Goal: Information Seeking & Learning: Learn about a topic

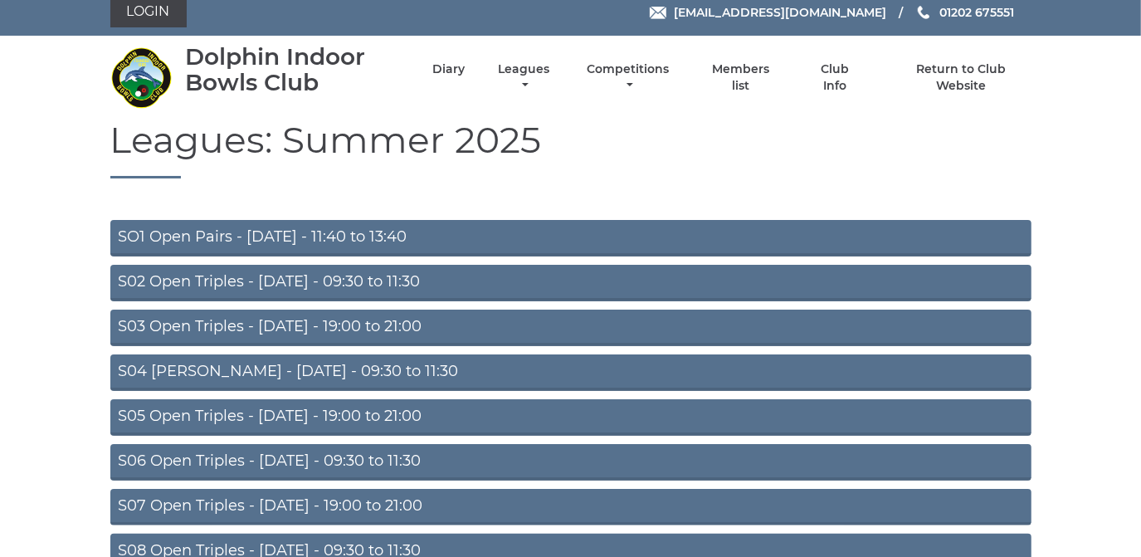
scroll to position [144, 0]
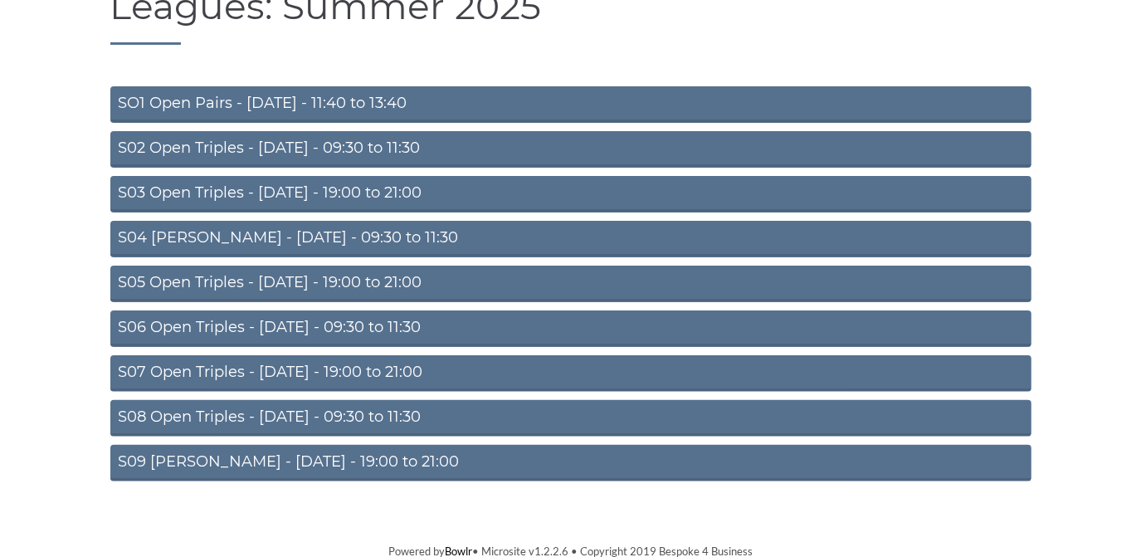
click at [300, 457] on link "S09 Aussie Pairs - Friday - 19:00 to 21:00" at bounding box center [570, 463] width 921 height 37
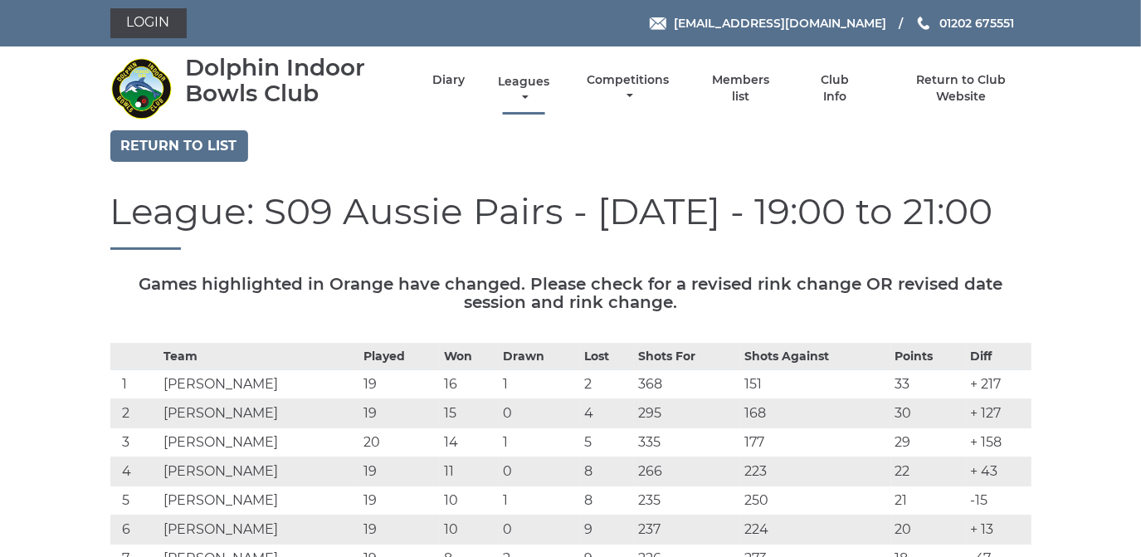
click at [519, 82] on link "Leagues" at bounding box center [524, 90] width 60 height 32
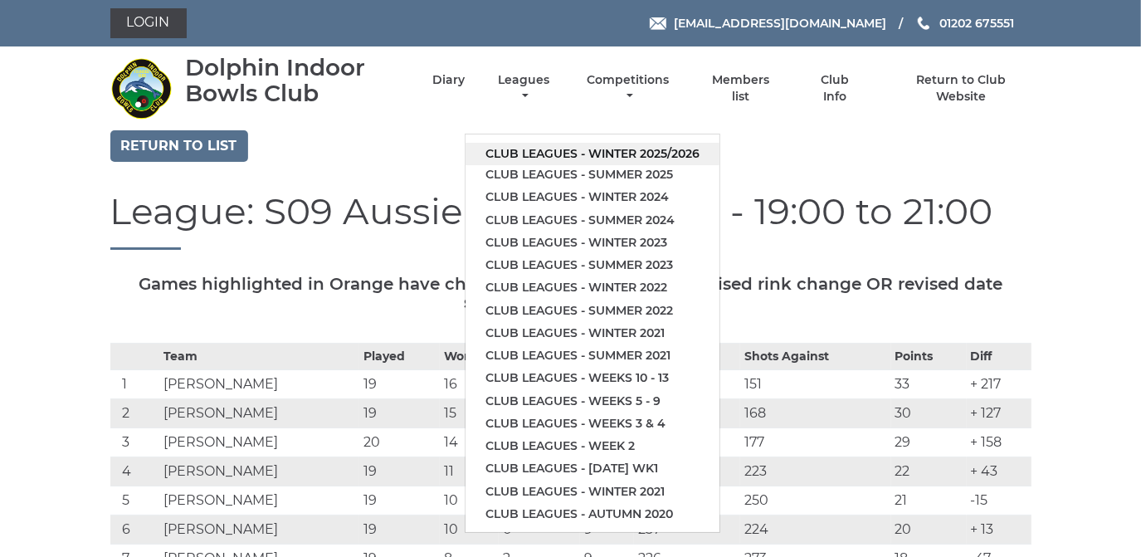
click at [555, 155] on link "Club leagues - Winter 2025/2026" at bounding box center [593, 154] width 254 height 22
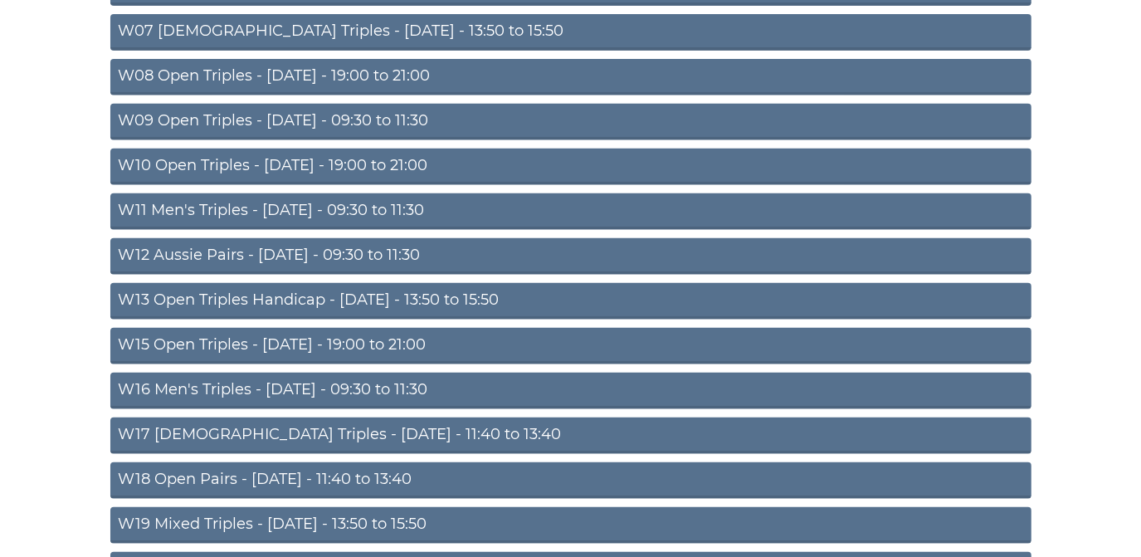
scroll to position [545, 0]
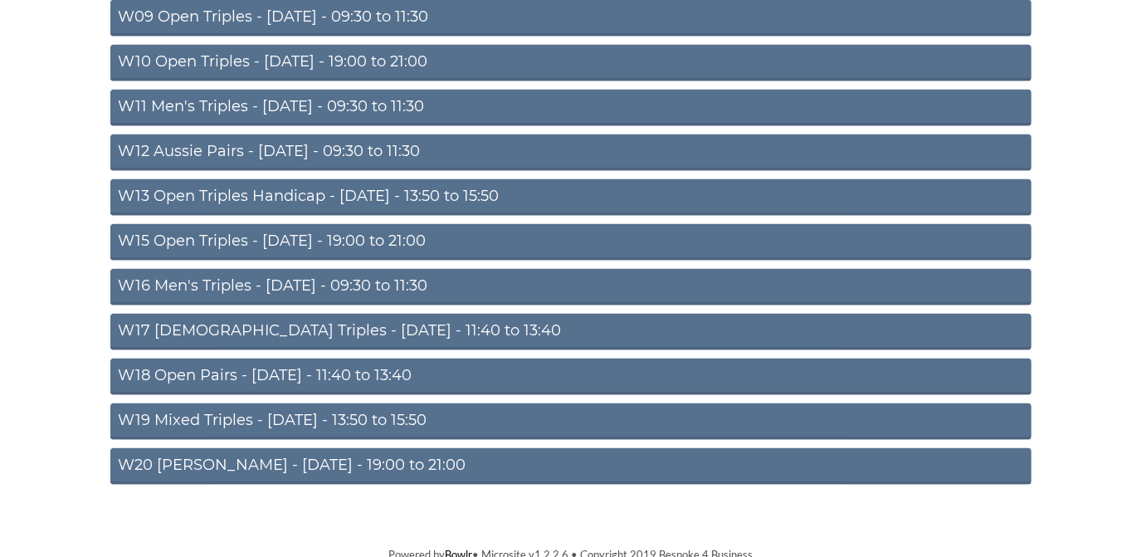
click at [407, 459] on link "W20 Aussie Pairs - Friday - 19:00 to 21:00" at bounding box center [570, 466] width 921 height 37
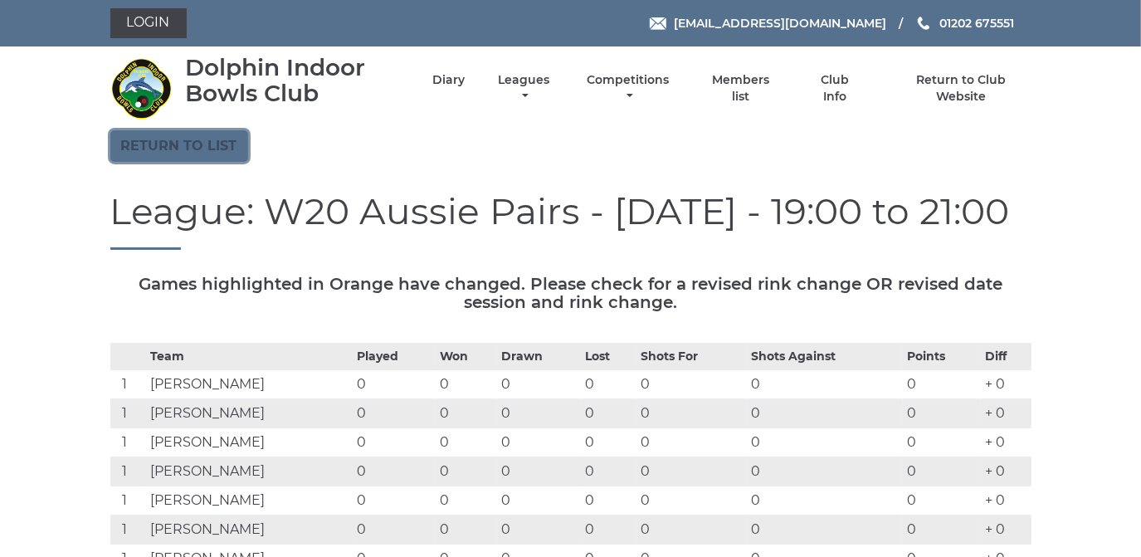
click at [210, 142] on link "Return to list" at bounding box center [179, 146] width 138 height 32
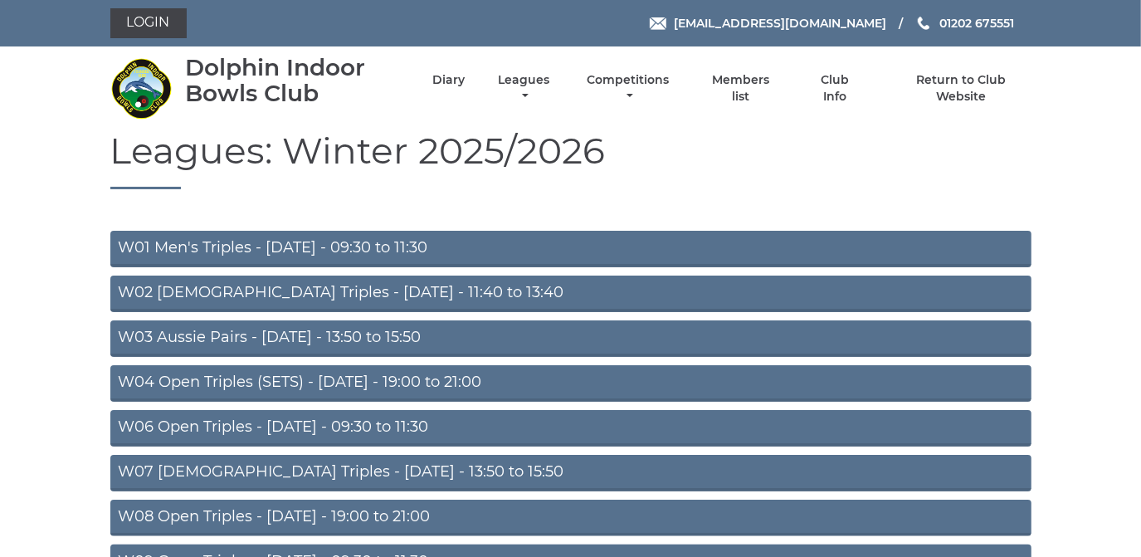
click at [391, 246] on link "W01 Men's Triples - [DATE] - 09:30 to 11:30" at bounding box center [570, 249] width 921 height 37
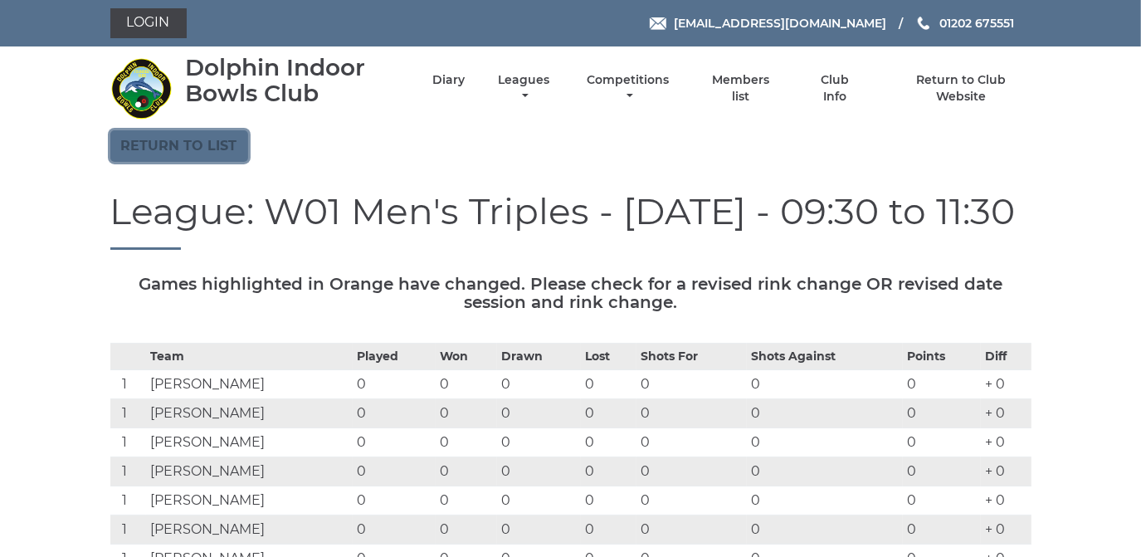
click at [214, 143] on link "Return to list" at bounding box center [179, 146] width 138 height 32
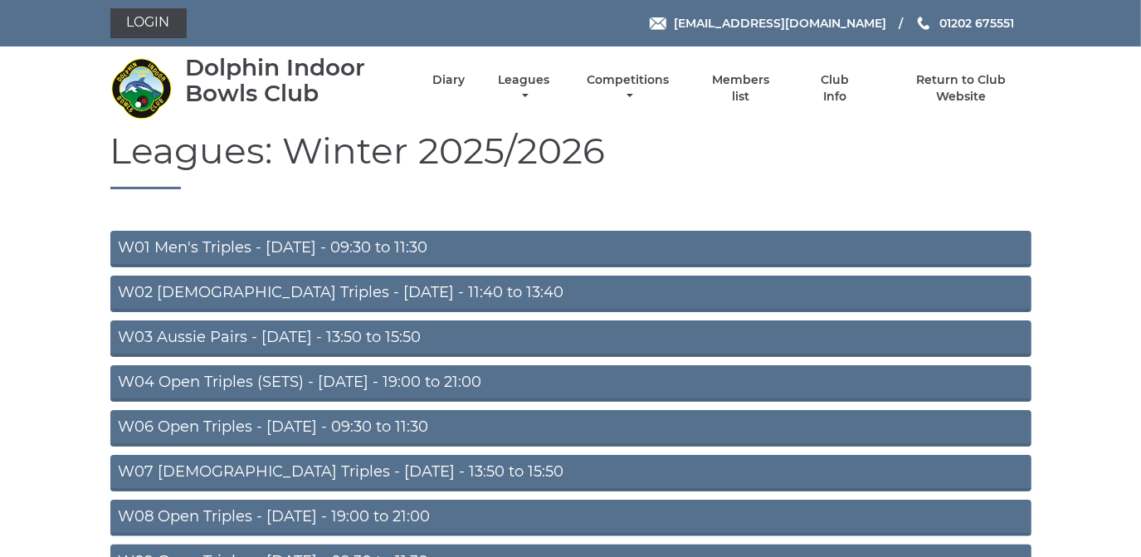
click at [254, 340] on link "W03 Aussie Pairs - [DATE] - 13:50 to 15:50" at bounding box center [570, 338] width 921 height 37
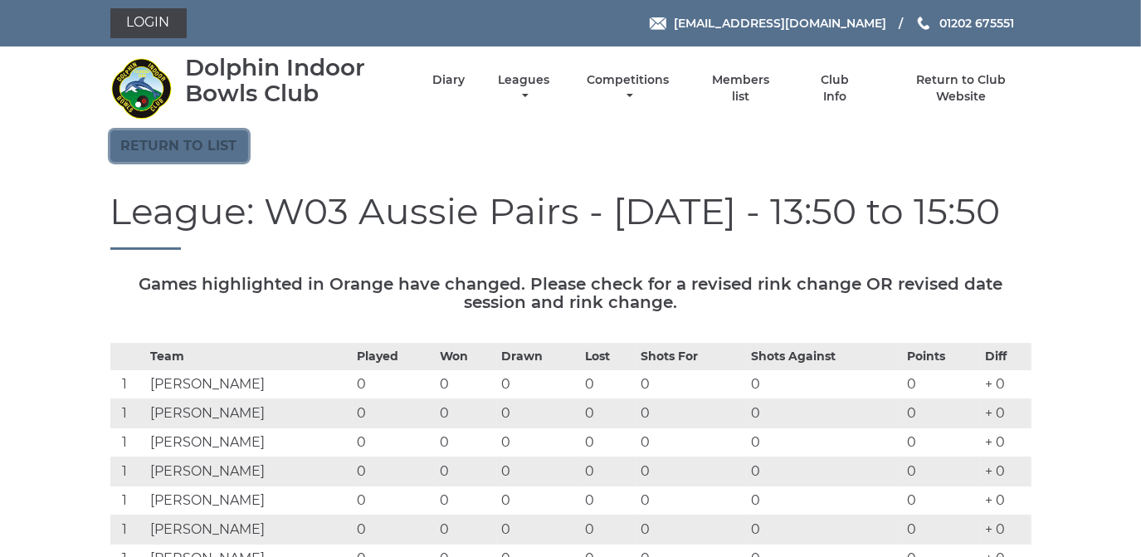
click at [212, 138] on link "Return to list" at bounding box center [179, 146] width 138 height 32
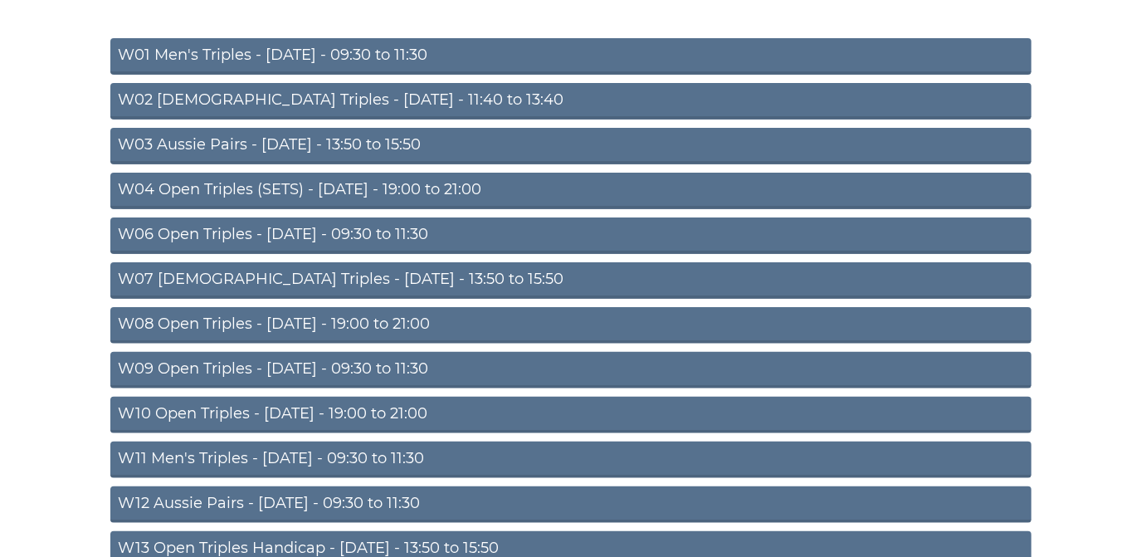
scroll to position [226, 0]
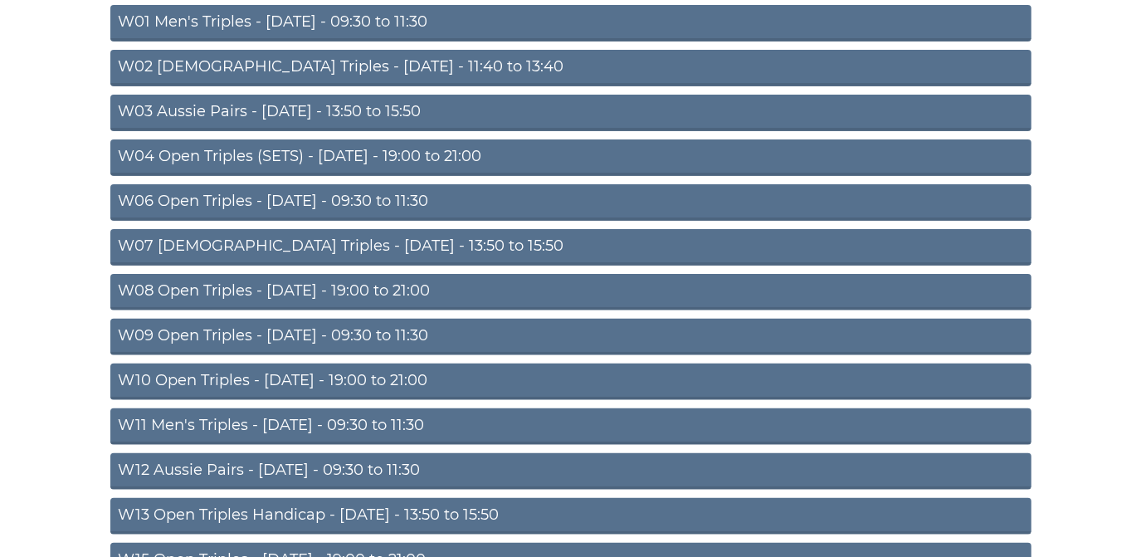
click at [259, 147] on link "W04 Open Triples (SETS) - [DATE] - 19:00 to 21:00" at bounding box center [570, 157] width 921 height 37
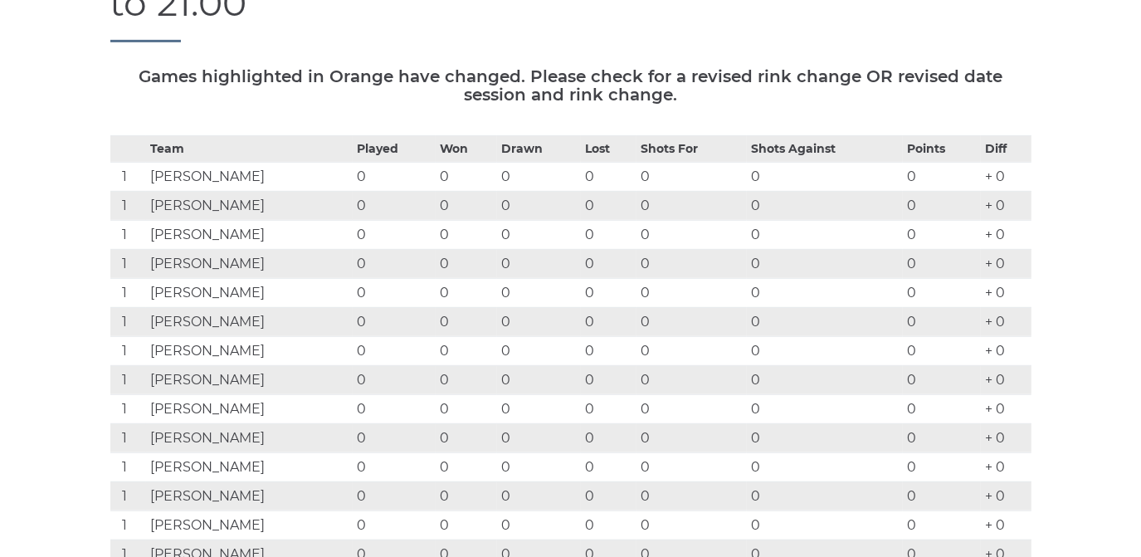
scroll to position [75, 0]
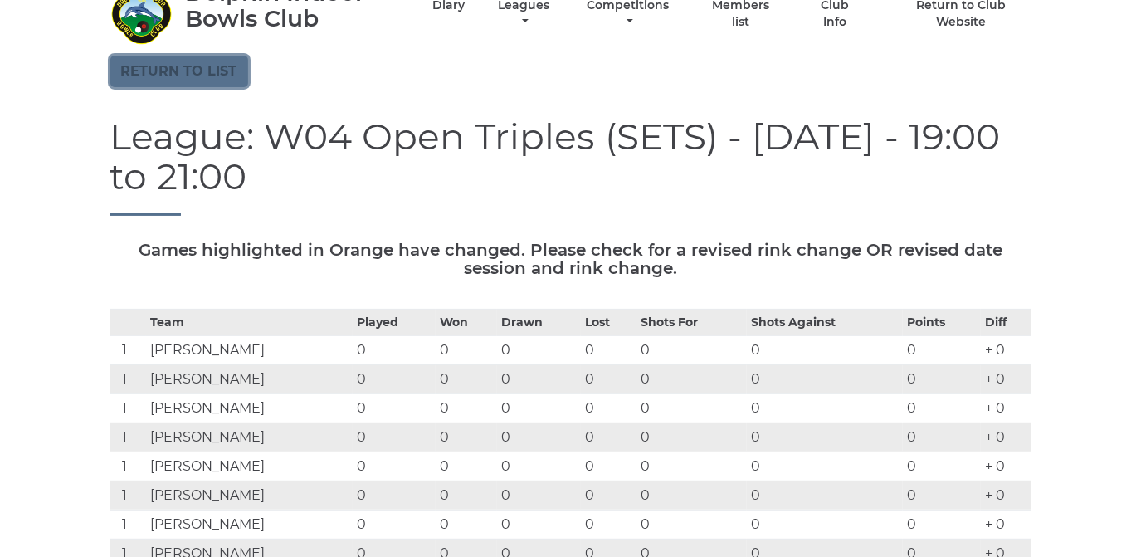
click at [209, 70] on link "Return to list" at bounding box center [179, 72] width 138 height 32
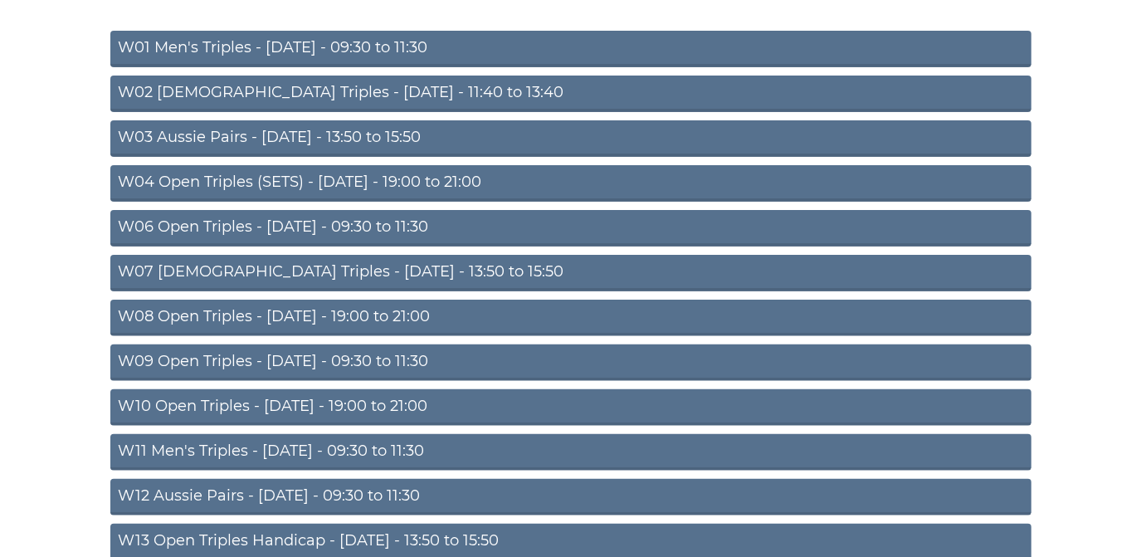
scroll to position [226, 0]
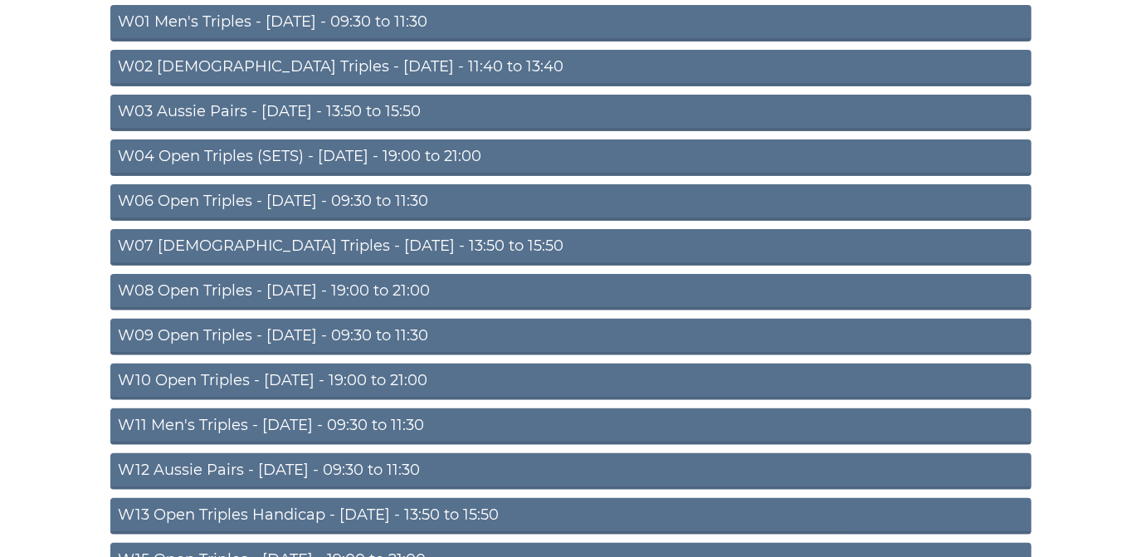
click at [285, 200] on link "W06 Open Triples - [DATE] - 09:30 to 11:30" at bounding box center [570, 202] width 921 height 37
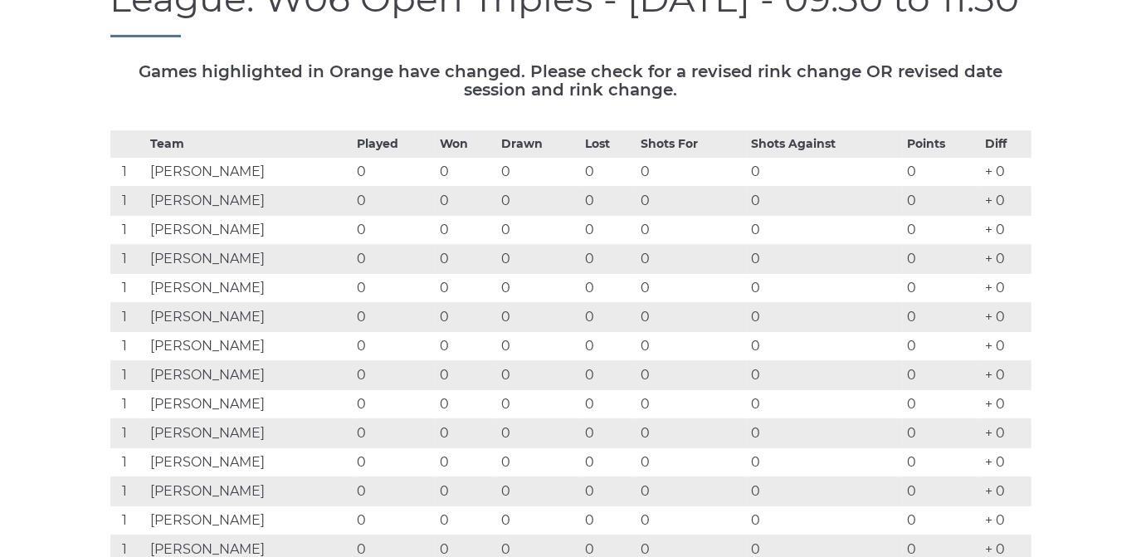
scroll to position [75, 0]
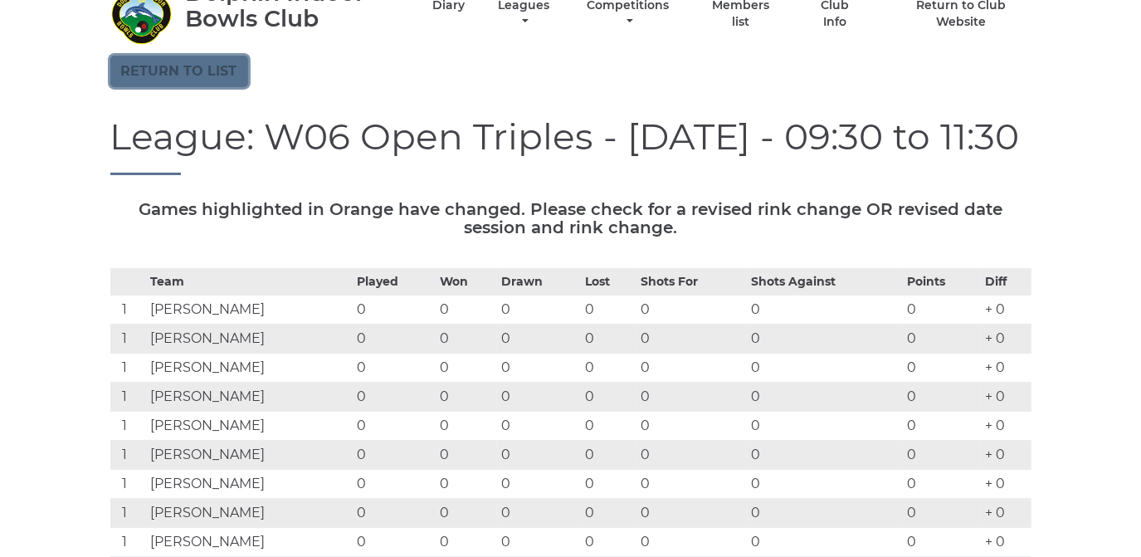
click at [208, 67] on link "Return to list" at bounding box center [179, 72] width 138 height 32
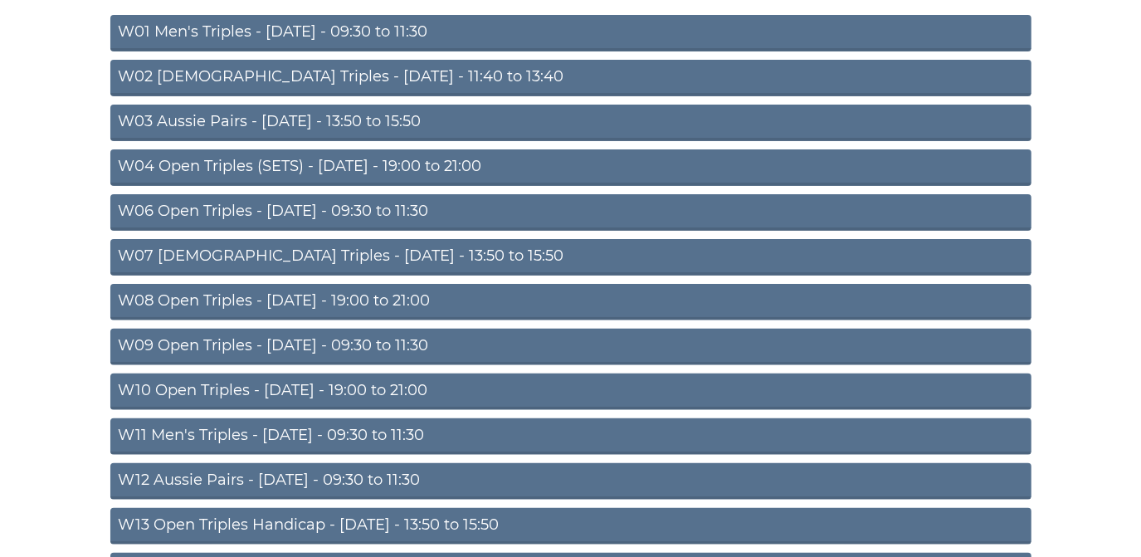
scroll to position [301, 0]
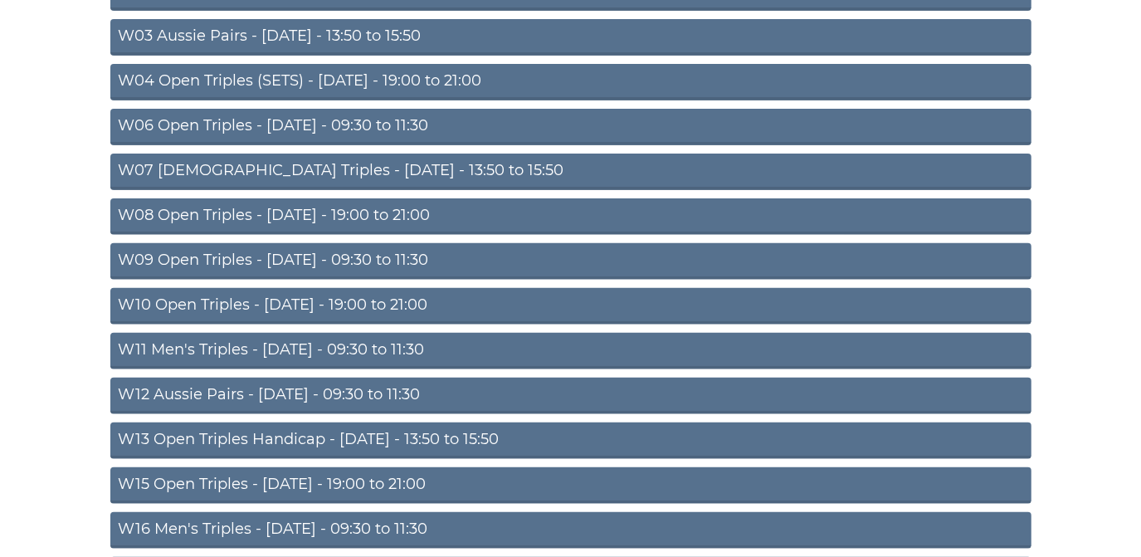
click at [277, 209] on link "W08 Open Triples - Tuesday - 19:00 to 21:00" at bounding box center [570, 216] width 921 height 37
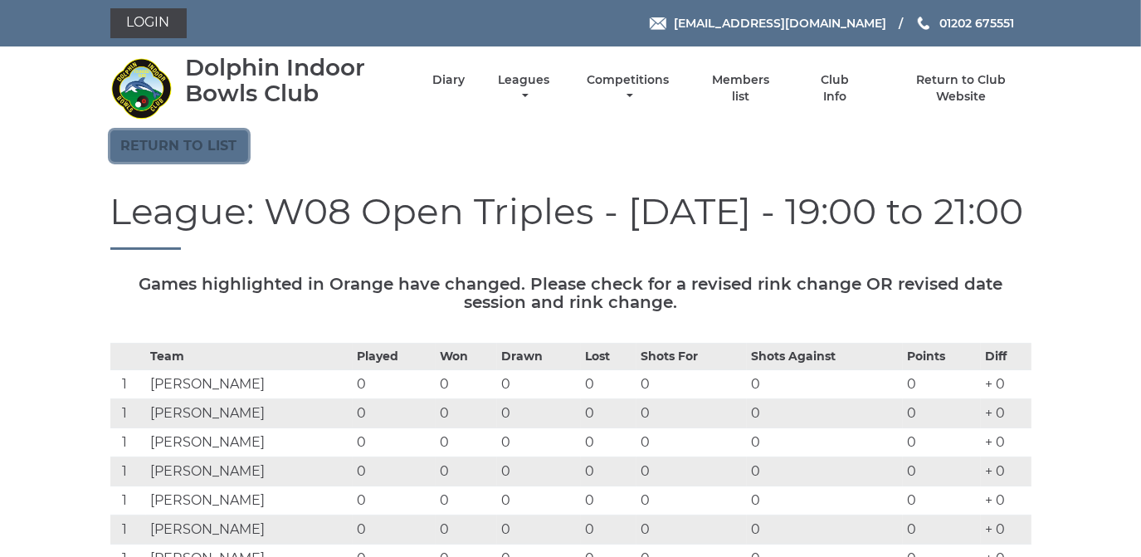
click at [223, 141] on link "Return to list" at bounding box center [179, 146] width 138 height 32
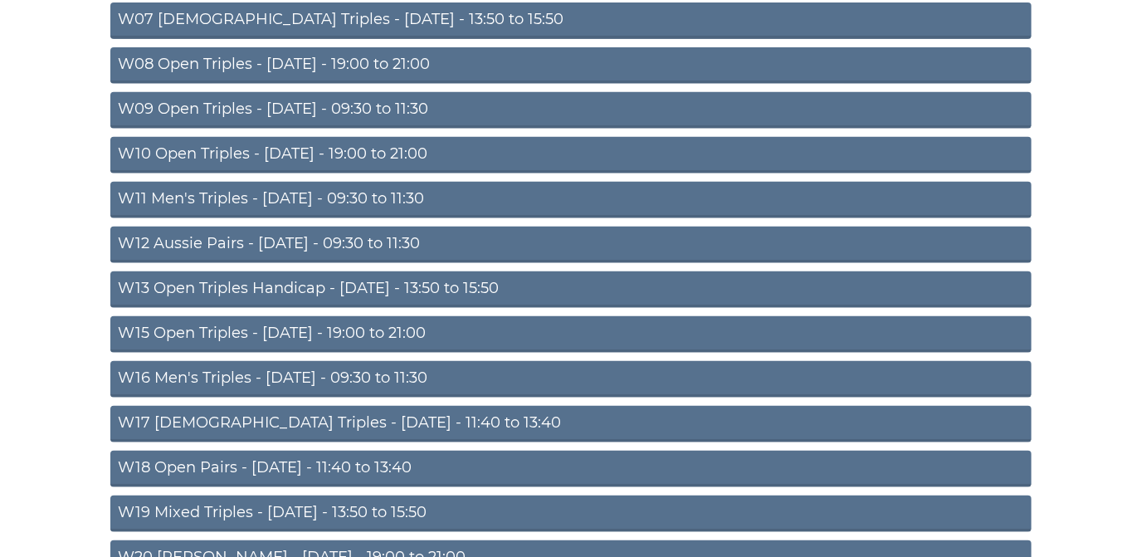
scroll to position [377, 0]
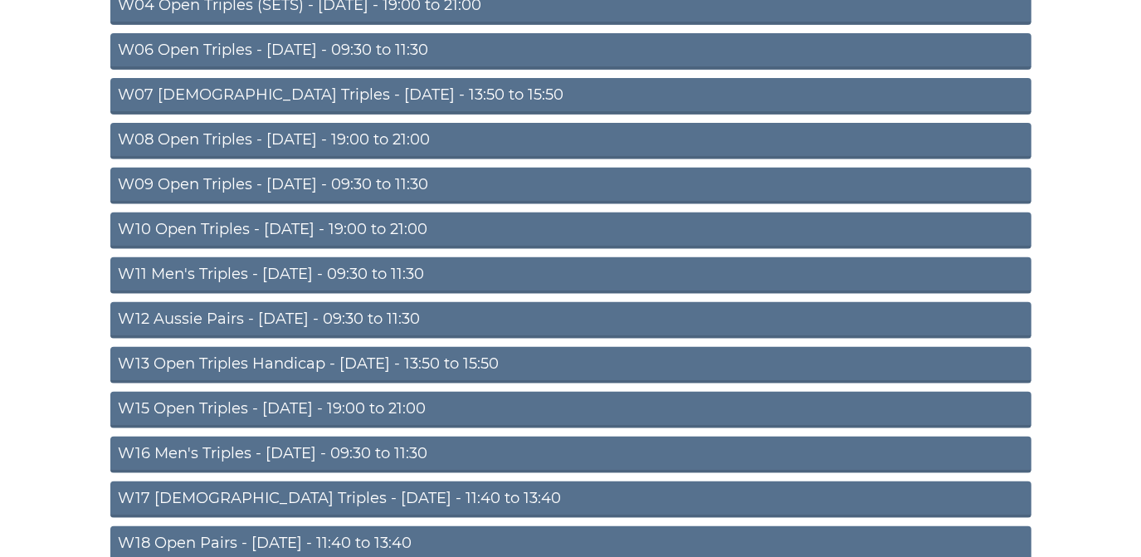
click at [320, 178] on link "W09 Open Triples - [DATE] - 09:30 to 11:30" at bounding box center [570, 186] width 921 height 37
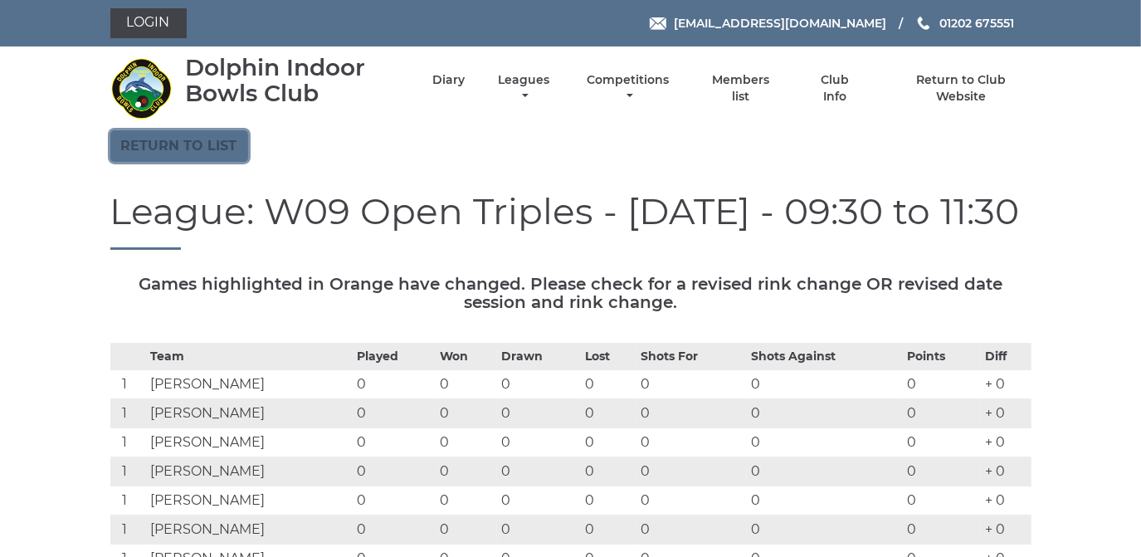
click at [217, 139] on link "Return to list" at bounding box center [179, 146] width 138 height 32
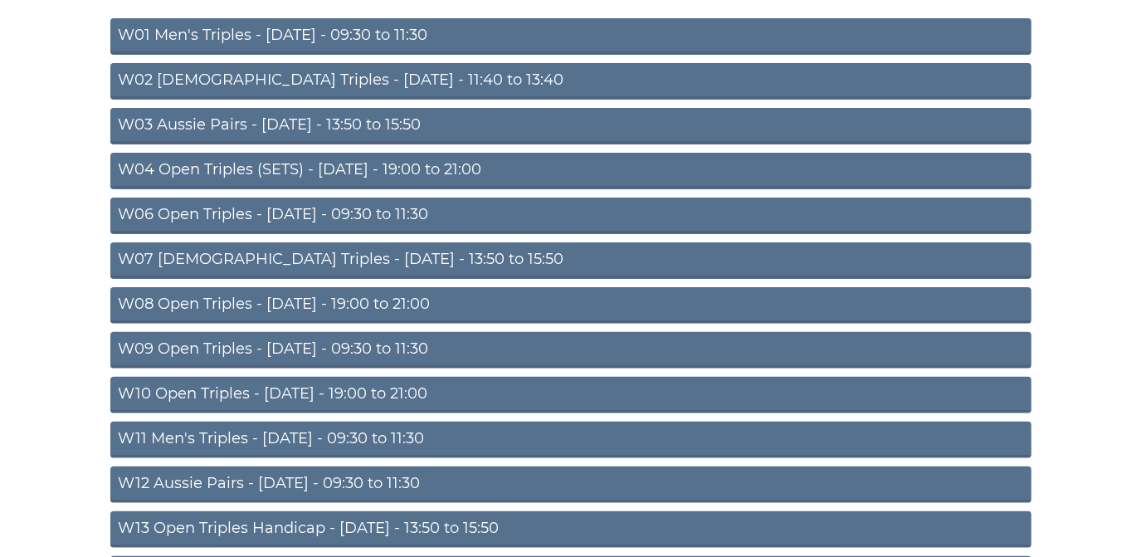
scroll to position [226, 0]
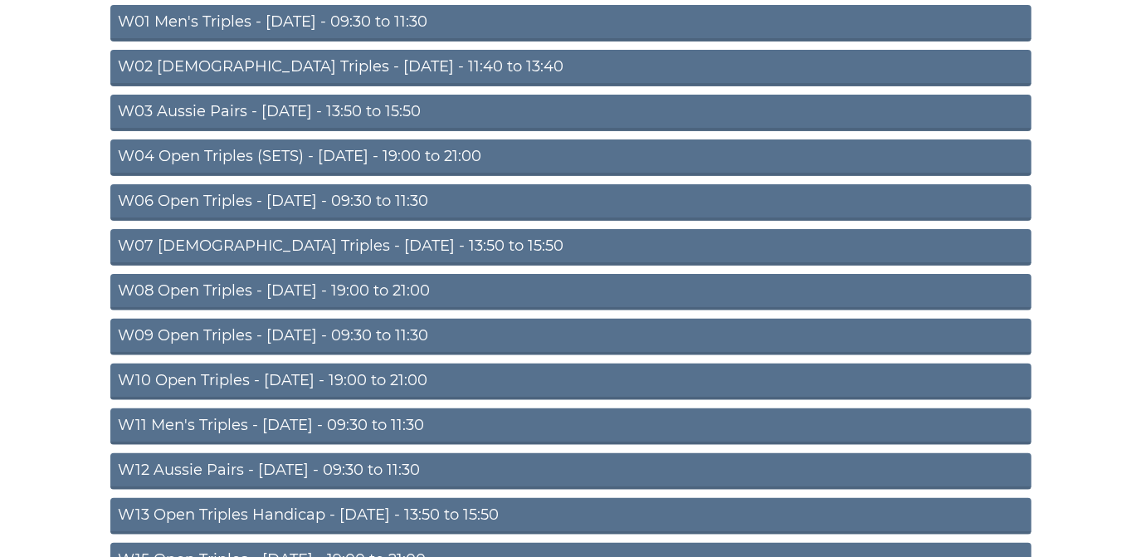
click at [340, 332] on link "W09 Open Triples - [DATE] - 09:30 to 11:30" at bounding box center [570, 337] width 921 height 37
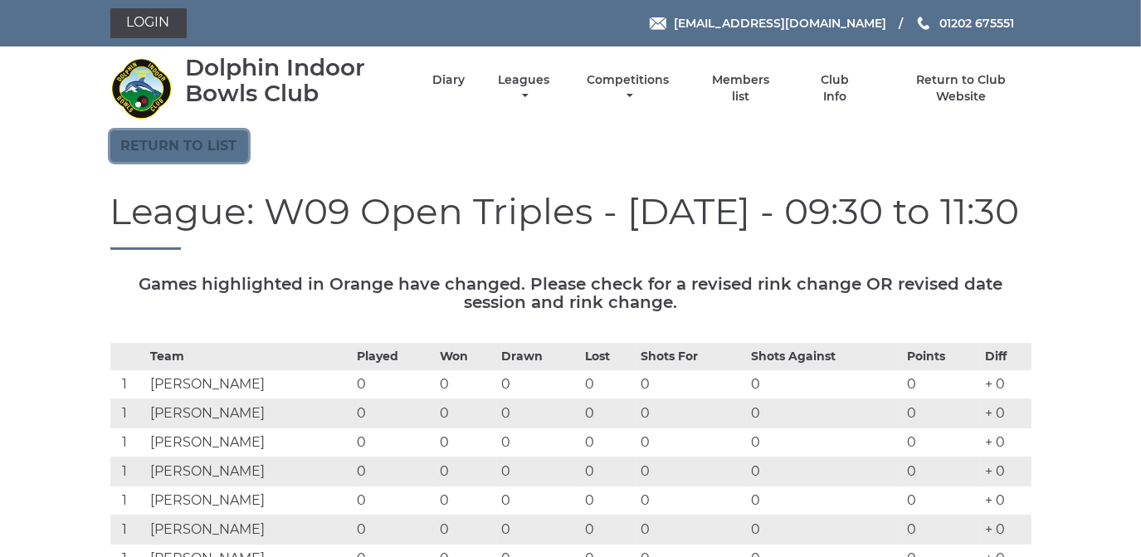
click at [172, 147] on link "Return to list" at bounding box center [179, 146] width 138 height 32
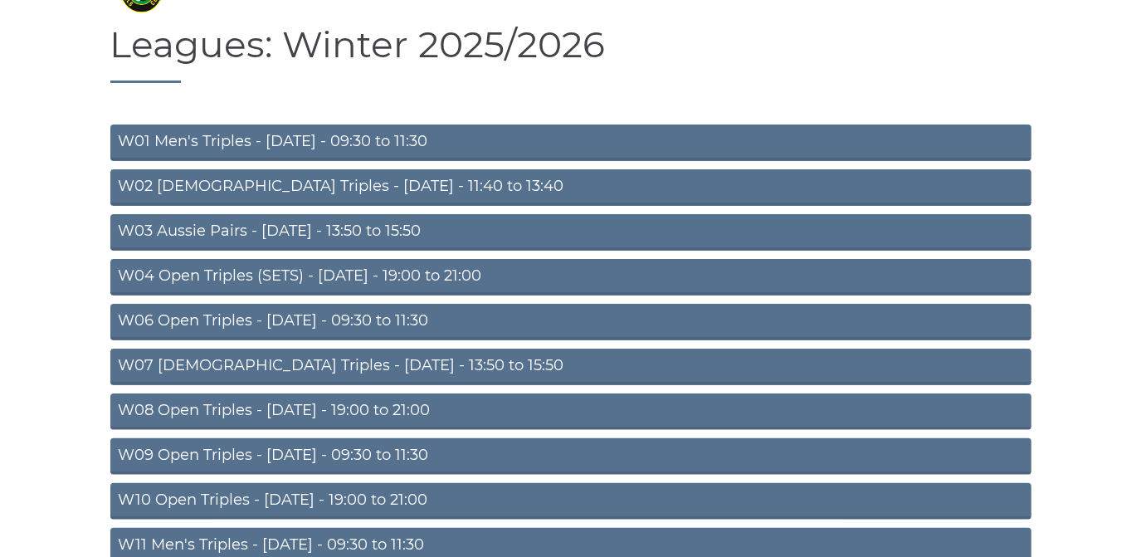
scroll to position [301, 0]
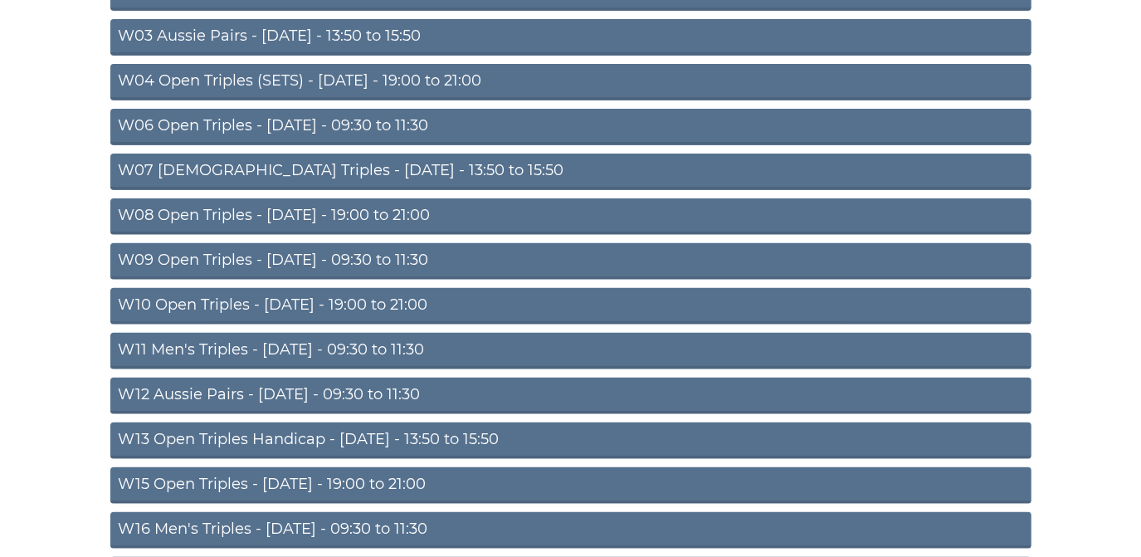
click at [208, 301] on link "W10 Open Triples - Wednesday - 19:00 to 21:00" at bounding box center [570, 306] width 921 height 37
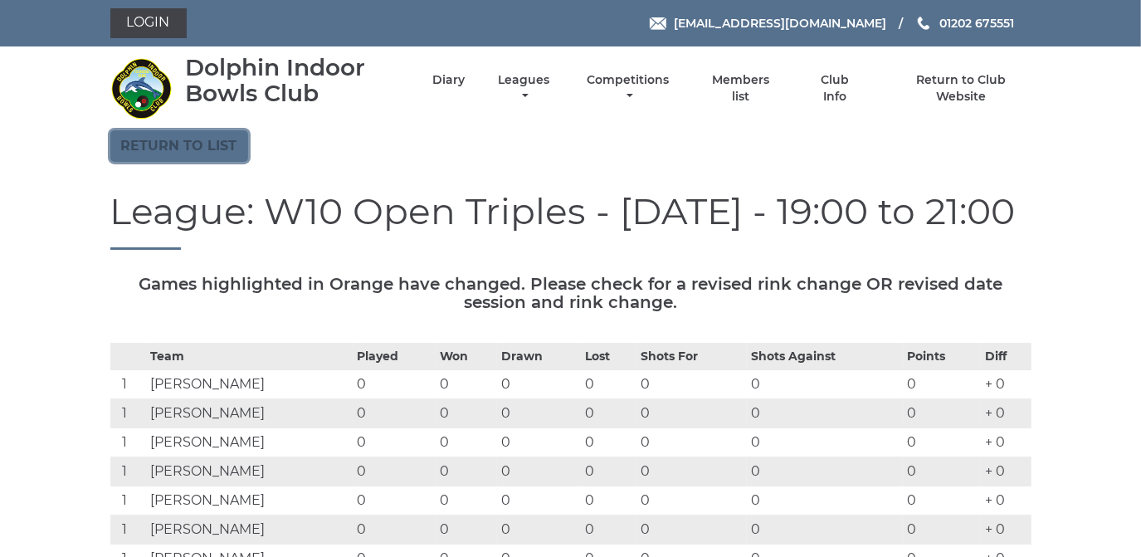
click at [161, 134] on link "Return to list" at bounding box center [179, 146] width 138 height 32
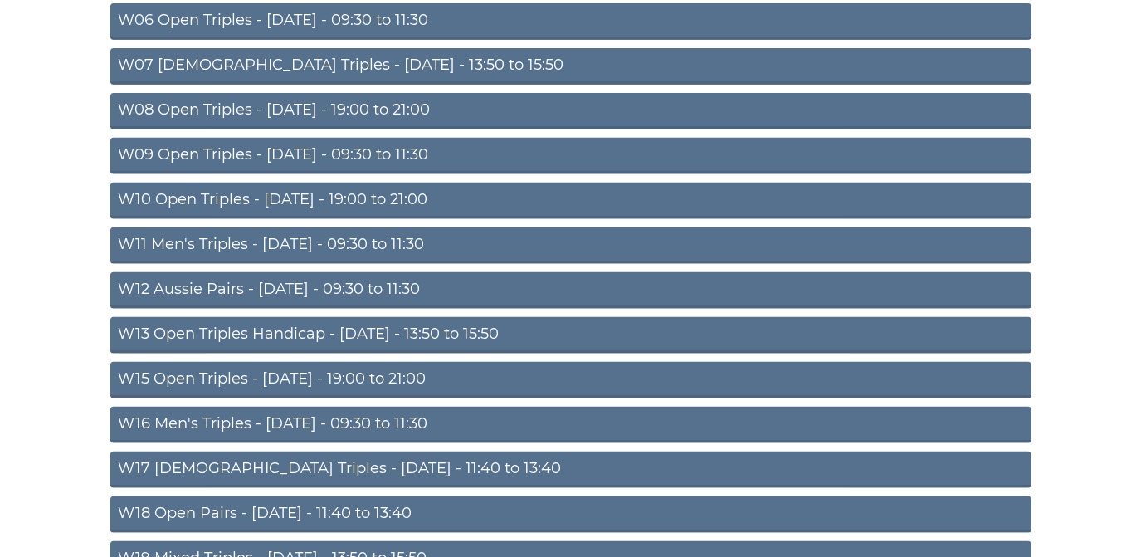
scroll to position [452, 0]
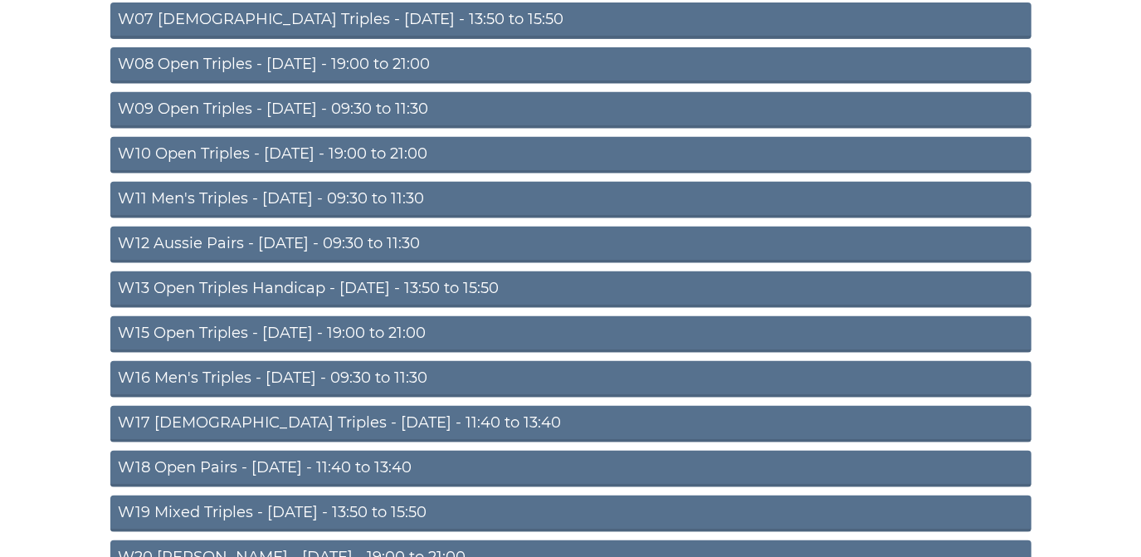
click at [356, 188] on link "W11 Men's Triples - [DATE] - 09:30 to 11:30" at bounding box center [570, 200] width 921 height 37
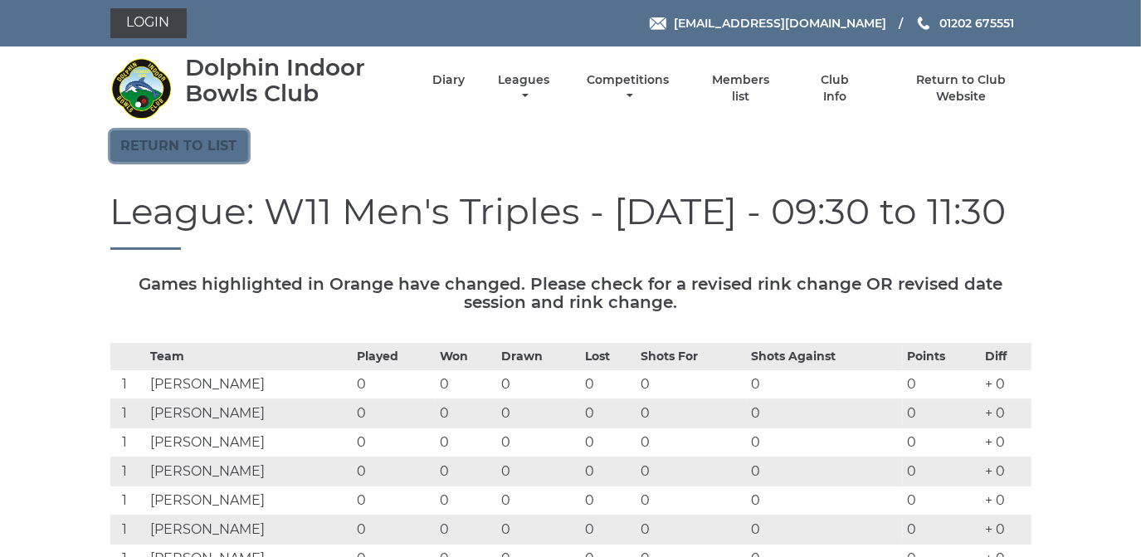
click at [217, 141] on link "Return to list" at bounding box center [179, 146] width 138 height 32
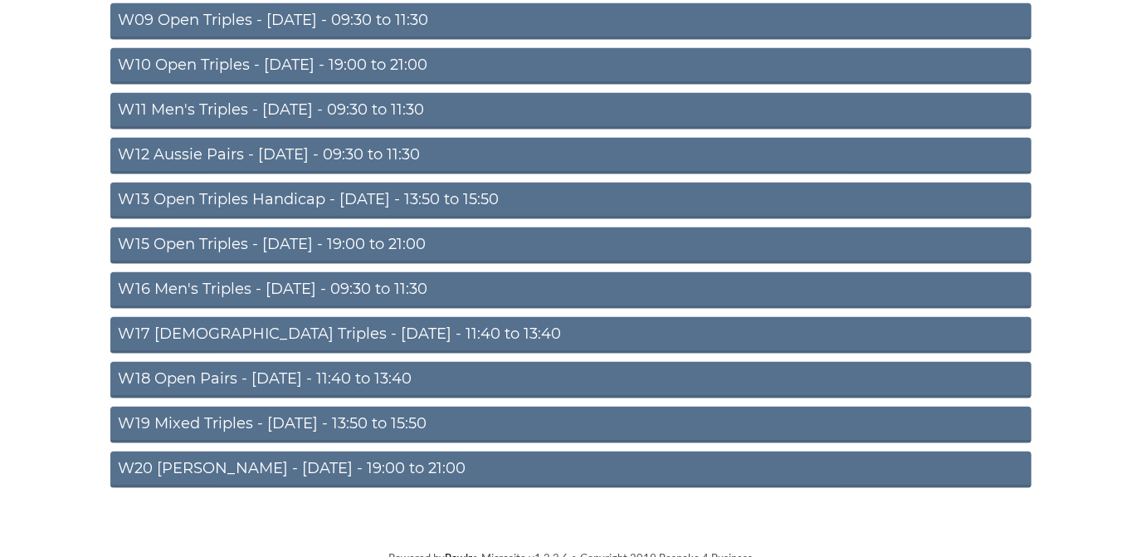
scroll to position [545, 0]
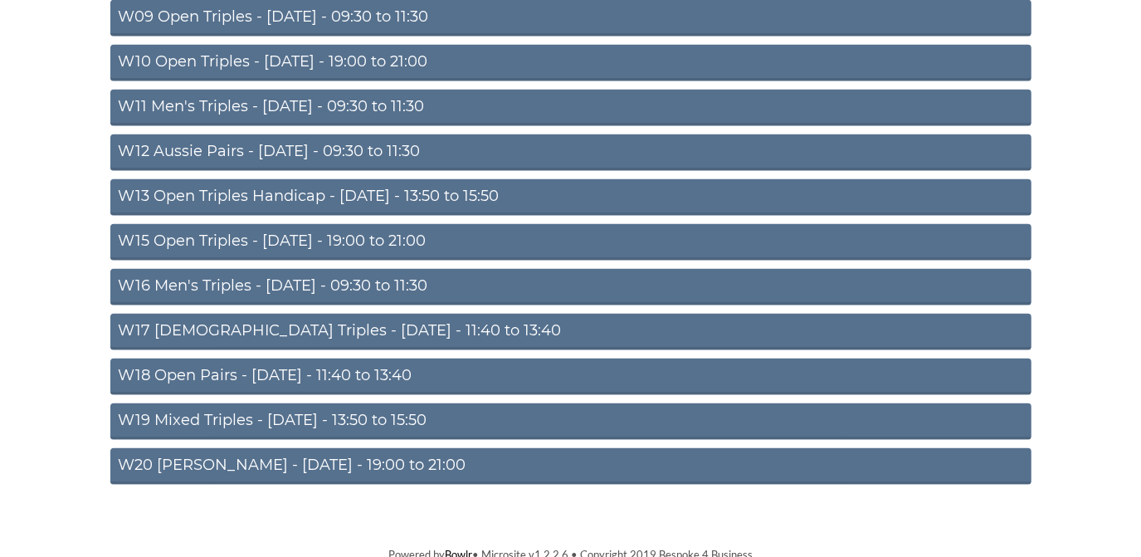
click at [331, 142] on link "W12 Aussie Pairs - [DATE] - 09:30 to 11:30" at bounding box center [570, 152] width 921 height 37
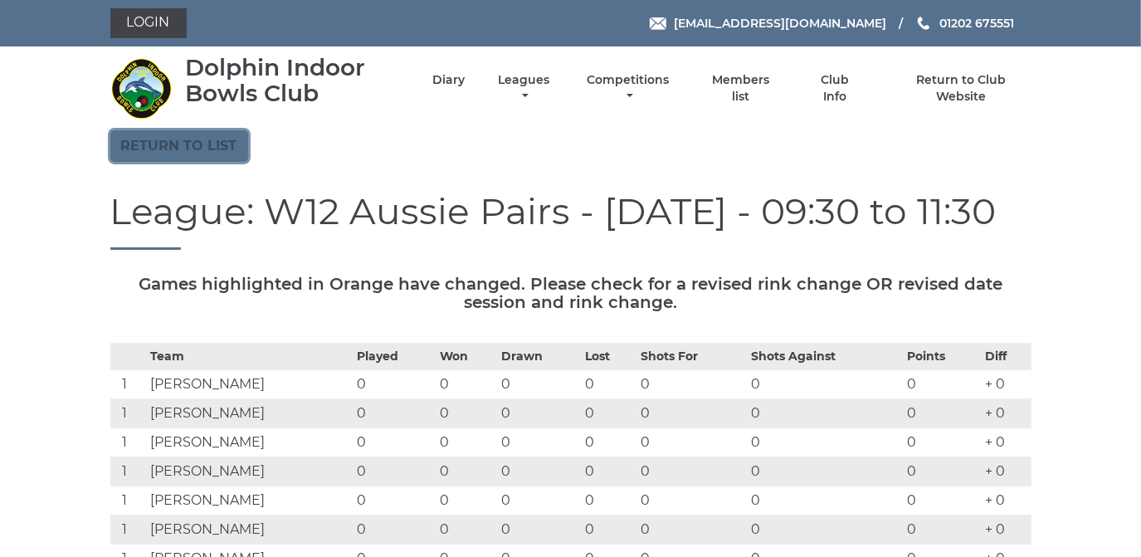
click at [222, 147] on link "Return to list" at bounding box center [179, 146] width 138 height 32
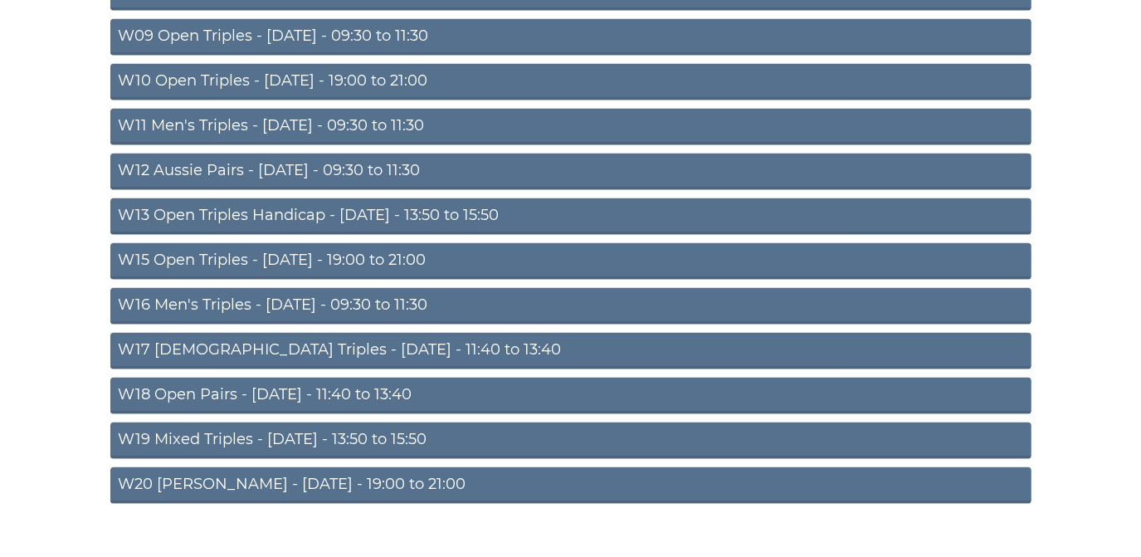
scroll to position [528, 0]
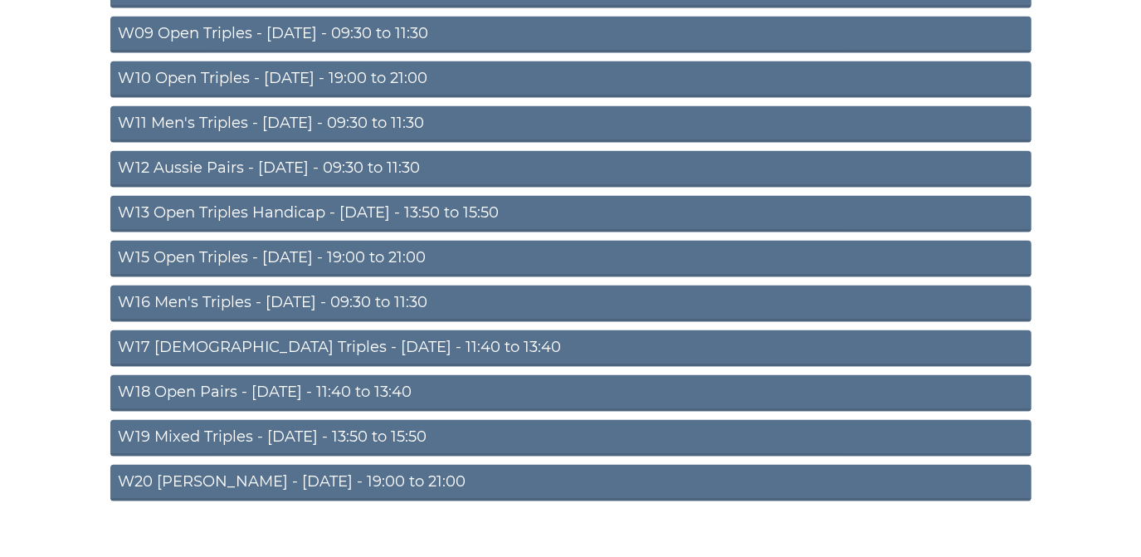
click at [317, 204] on link "W13 Open Triples Handicap - [DATE] - 13:50 to 15:50" at bounding box center [570, 214] width 921 height 37
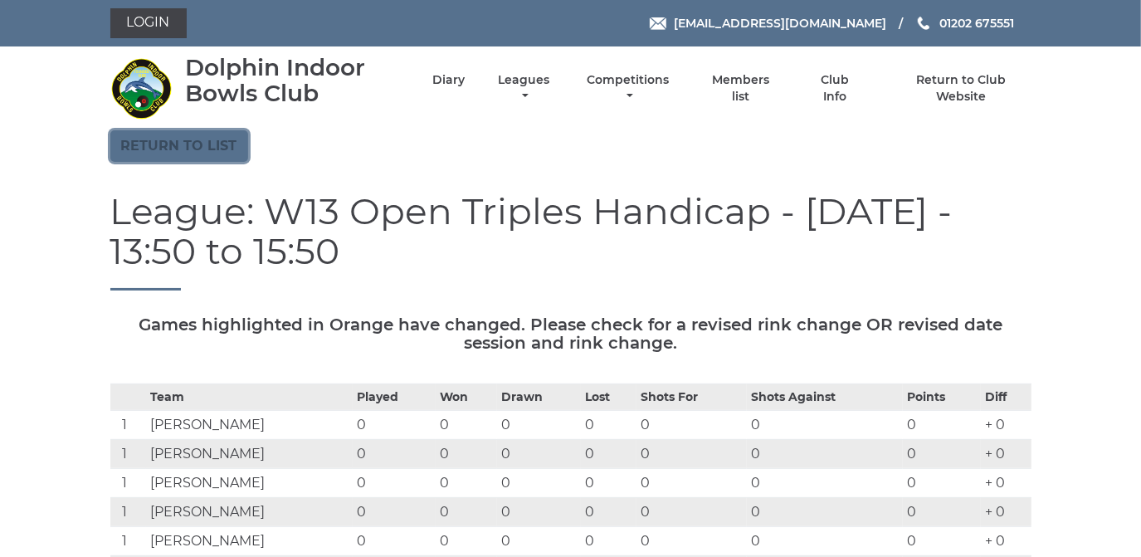
click at [210, 144] on link "Return to list" at bounding box center [179, 146] width 138 height 32
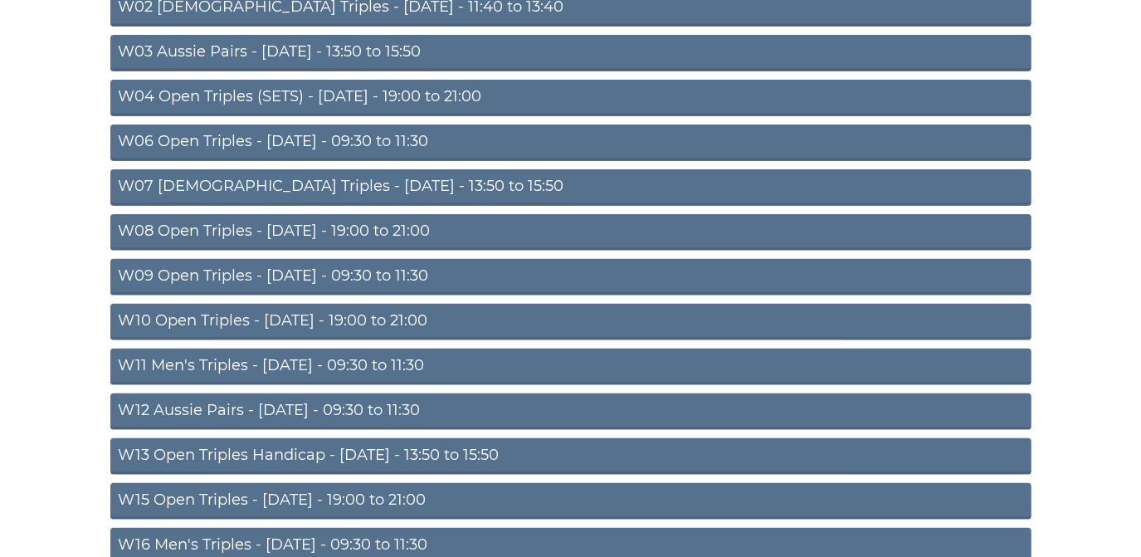
scroll to position [377, 0]
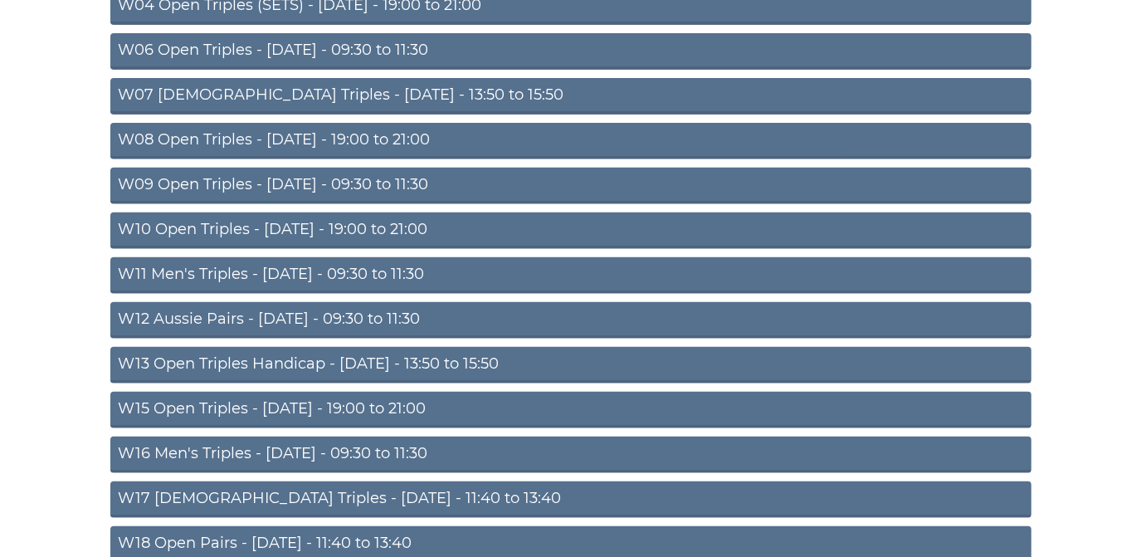
click at [315, 400] on link "W15 Open Triples - [DATE] - 19:00 to 21:00" at bounding box center [570, 410] width 921 height 37
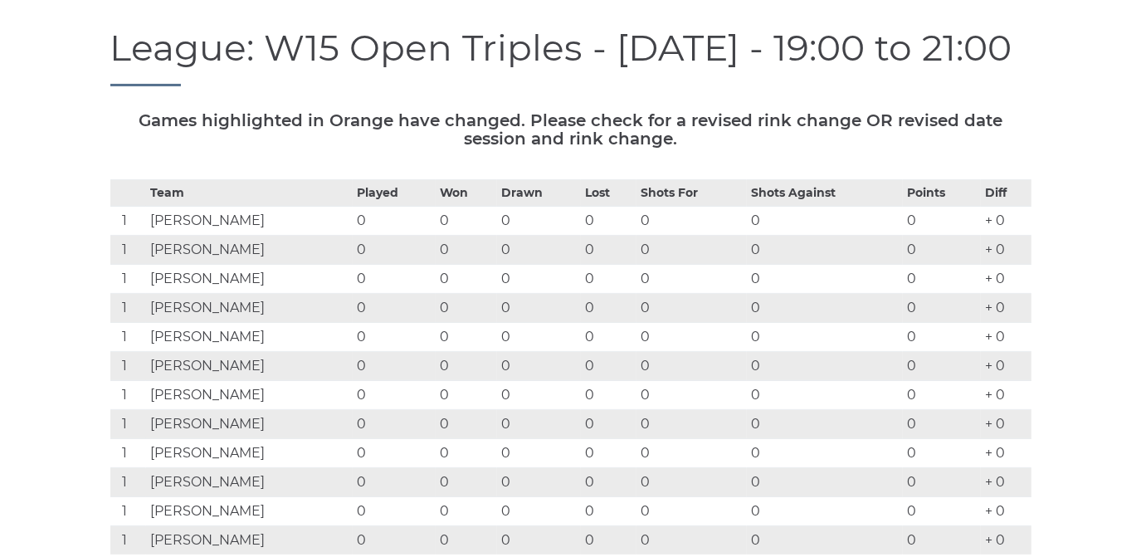
scroll to position [75, 0]
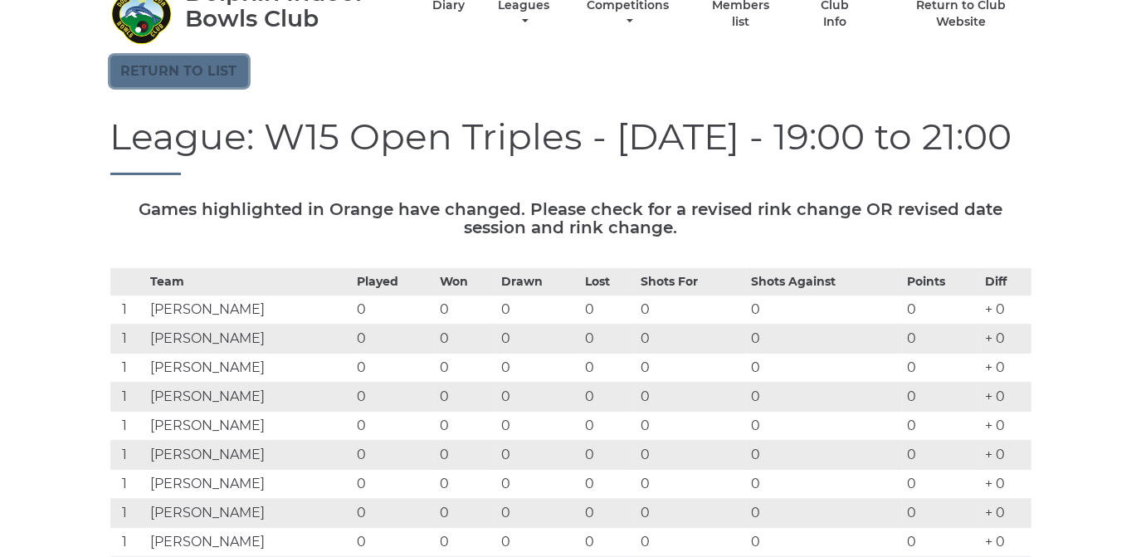
click at [224, 62] on link "Return to list" at bounding box center [179, 72] width 138 height 32
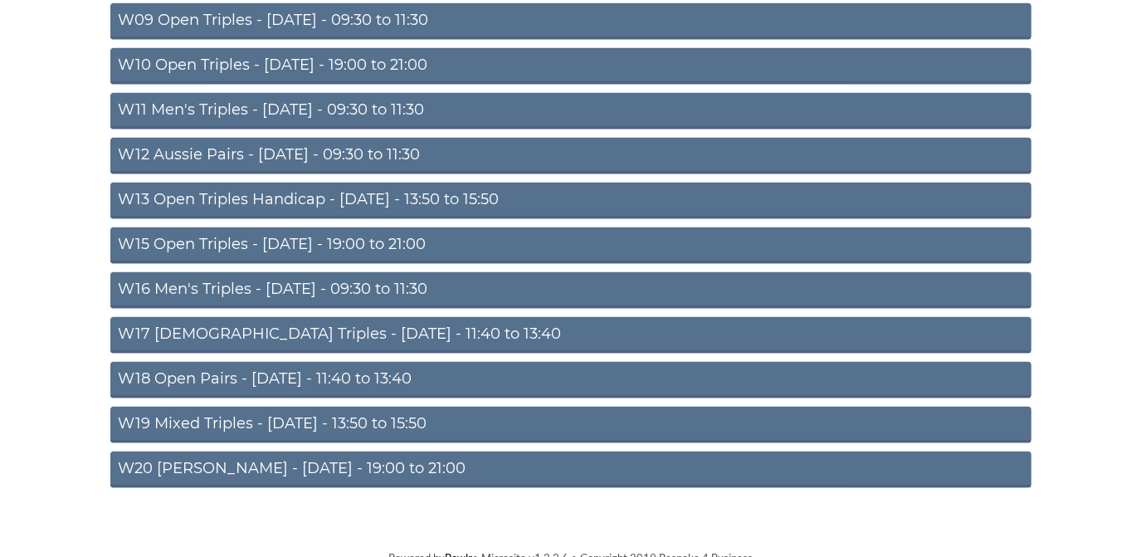
scroll to position [545, 0]
